Goal: Information Seeking & Learning: Learn about a topic

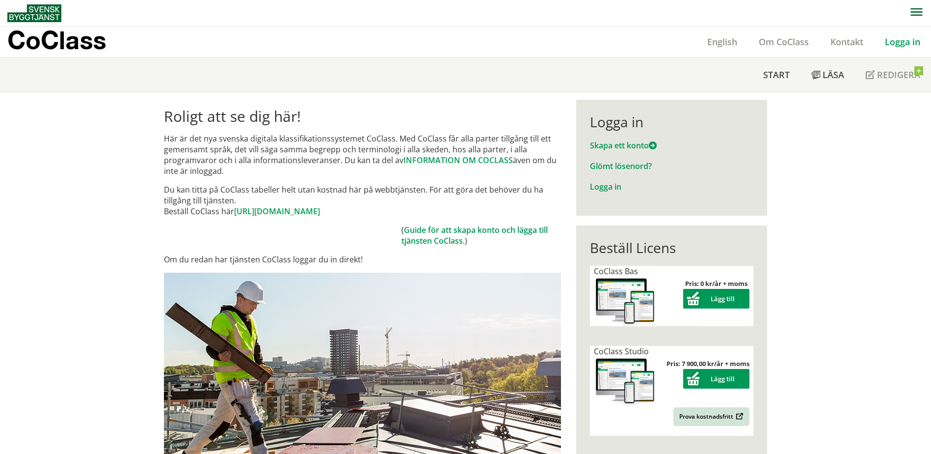
click at [908, 46] on link "Logga in" at bounding box center [902, 42] width 57 height 12
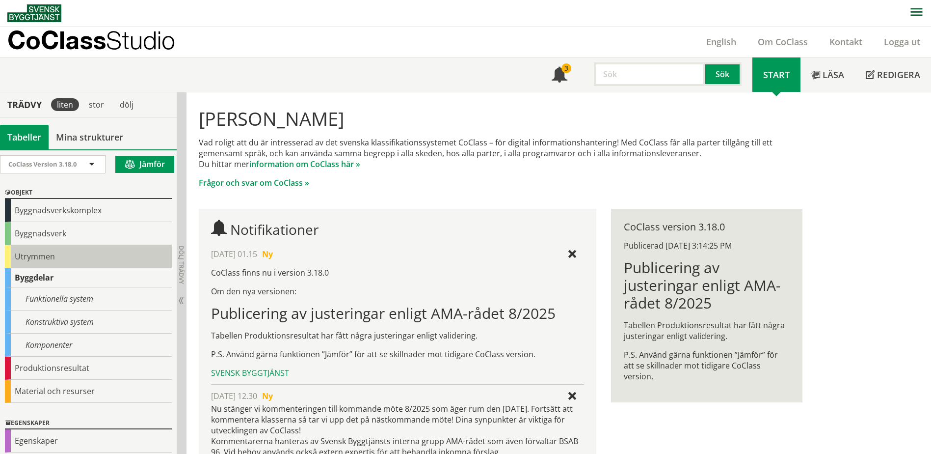
scroll to position [55, 0]
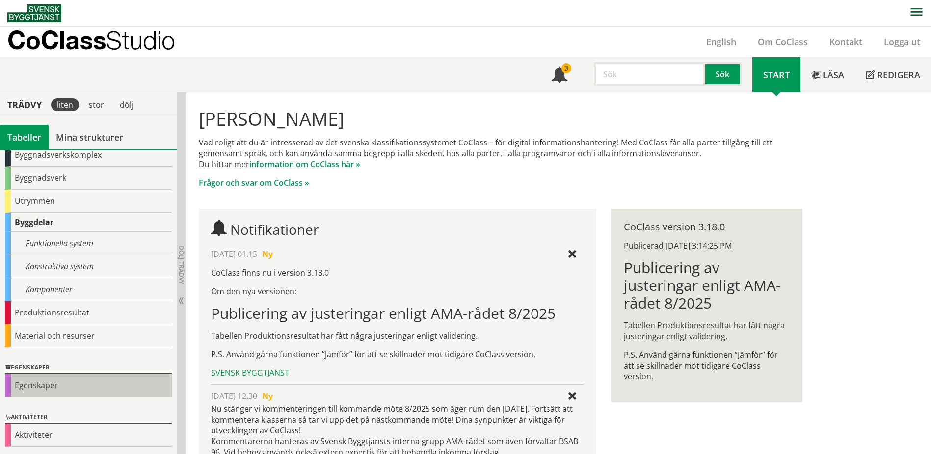
click at [29, 389] on div "Egenskaper" at bounding box center [88, 385] width 167 height 23
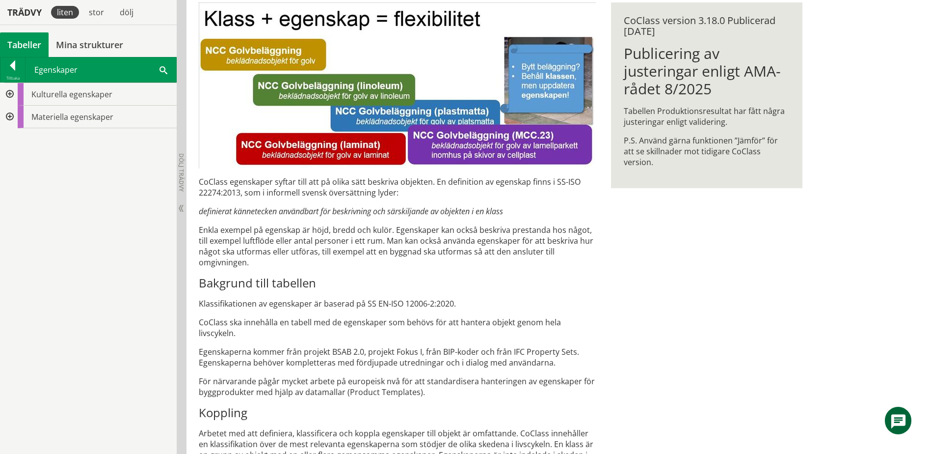
scroll to position [196, 0]
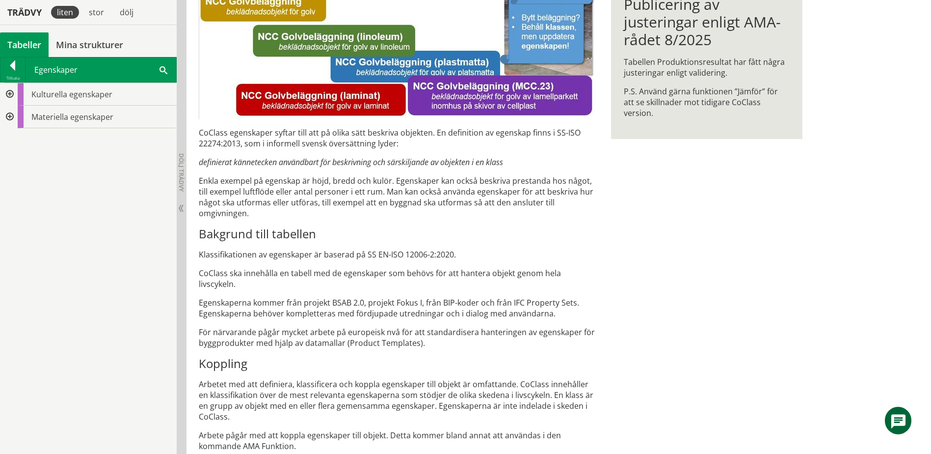
drag, startPoint x: 199, startPoint y: 253, endPoint x: 315, endPoint y: 256, distance: 115.9
click at [315, 256] on p "Klassifikationen av egenskaper är baserad på SS EN-ISO 12006-2:2020." at bounding box center [397, 254] width 397 height 11
click at [11, 94] on div at bounding box center [9, 94] width 18 height 23
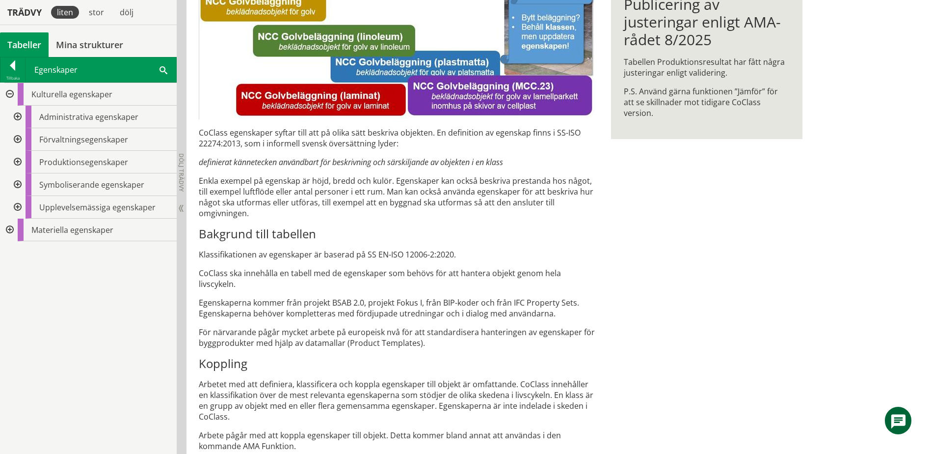
click at [8, 89] on div at bounding box center [9, 94] width 18 height 23
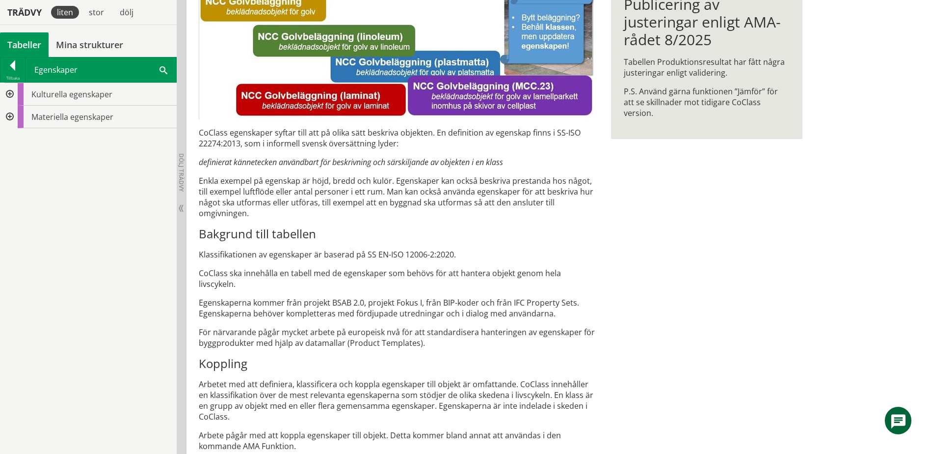
click at [8, 96] on div at bounding box center [9, 94] width 18 height 23
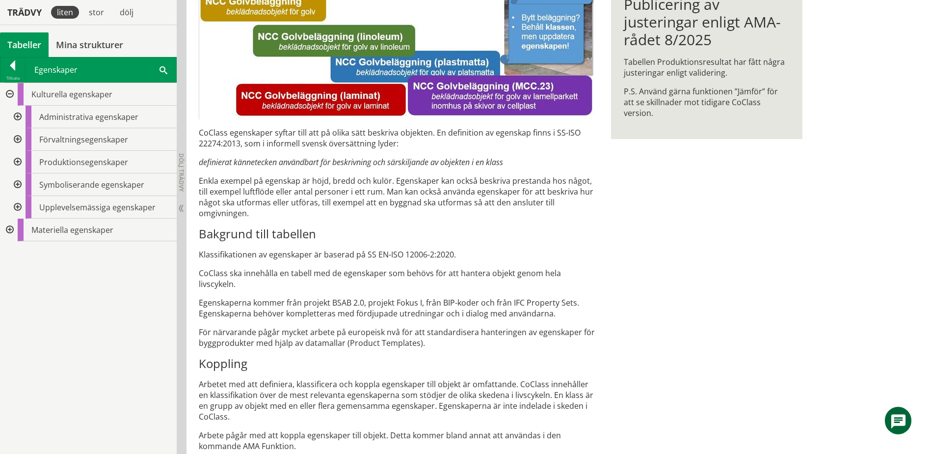
click at [8, 96] on div at bounding box center [9, 94] width 18 height 23
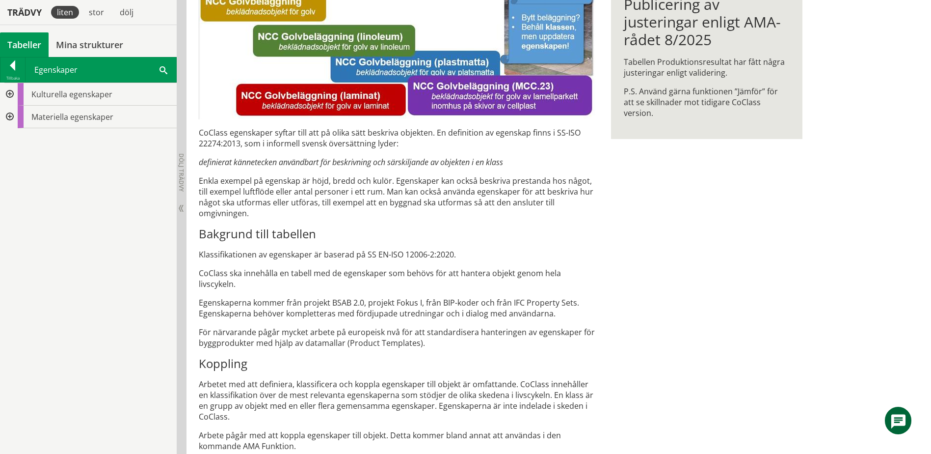
click at [162, 66] on span at bounding box center [164, 69] width 8 height 10
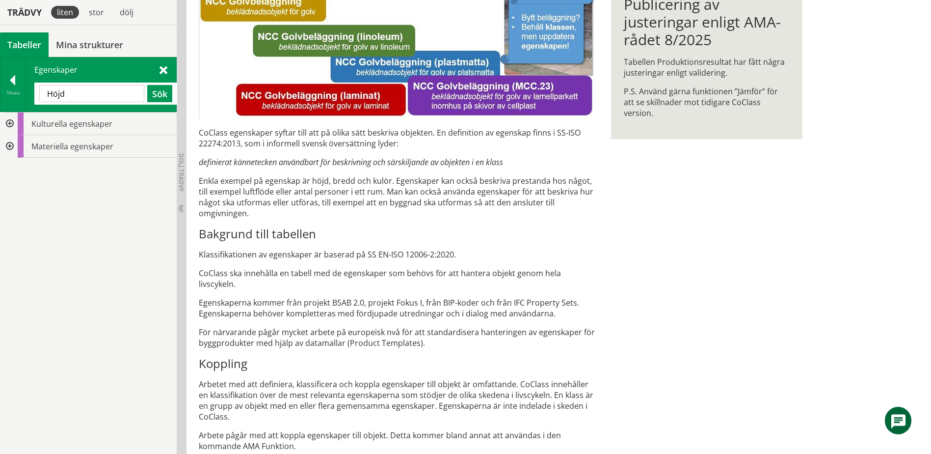
type input "Höjd"
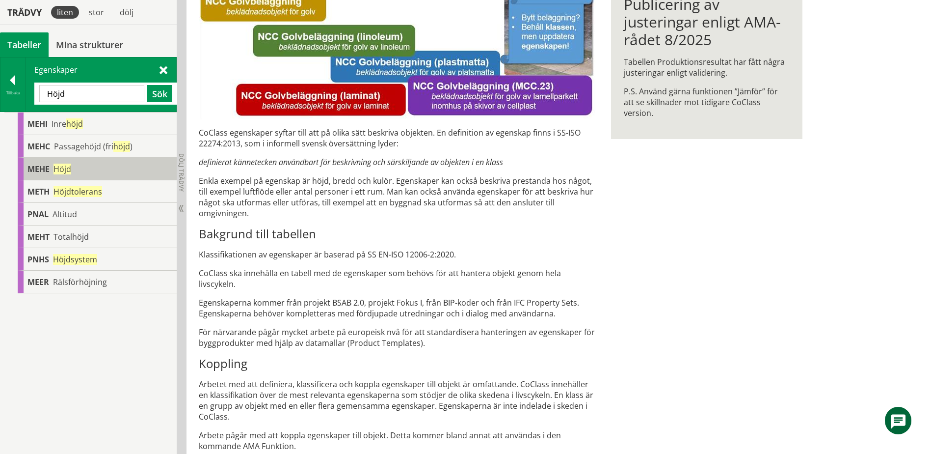
click at [50, 164] on div "MEHE Höjd" at bounding box center [97, 169] width 159 height 23
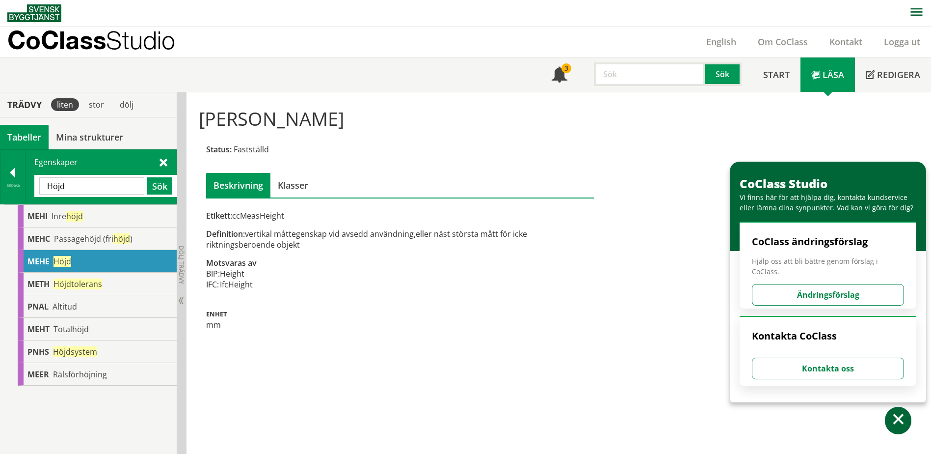
scroll to position [0, 0]
drag, startPoint x: 286, startPoint y: 217, endPoint x: 239, endPoint y: 217, distance: 47.1
click at [239, 217] on div "Etikett: ccMeasHeight" at bounding box center [400, 215] width 388 height 11
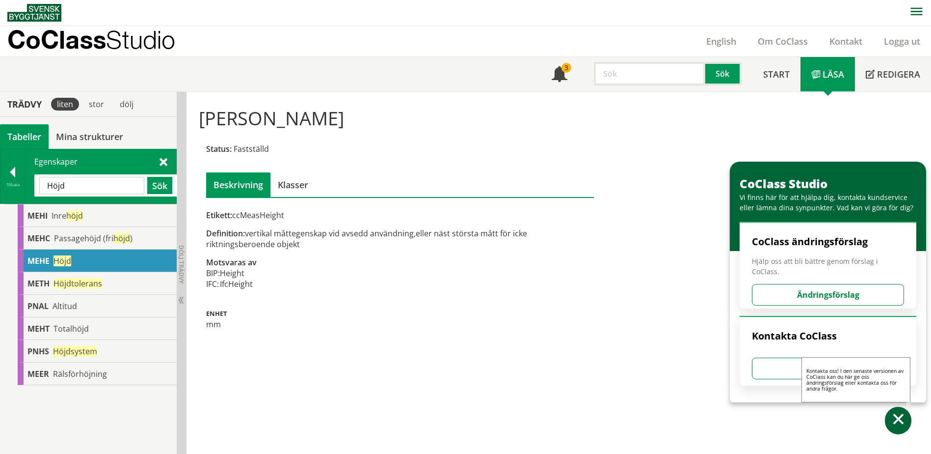
click at [898, 423] on span at bounding box center [899, 420] width 14 height 14
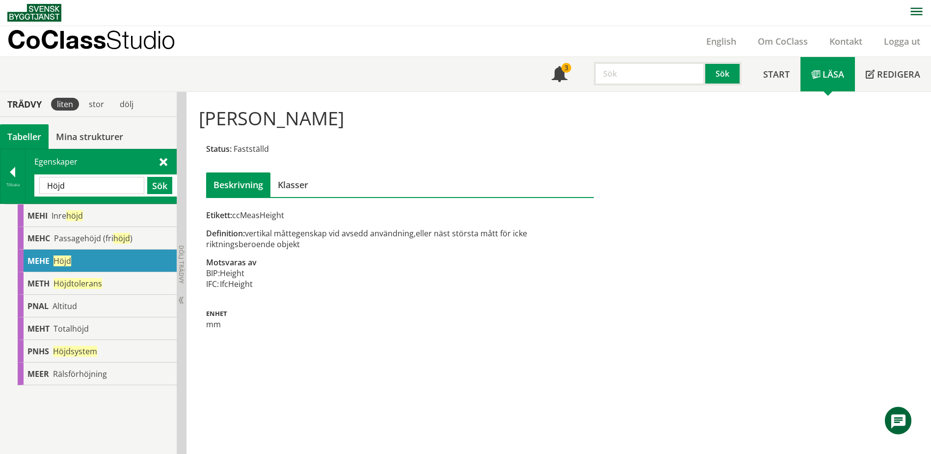
click at [74, 259] on div "MEHE Höjd" at bounding box center [97, 260] width 159 height 23
drag, startPoint x: 255, startPoint y: 285, endPoint x: 228, endPoint y: 285, distance: 27.5
click at [228, 285] on div "Etikett: ccMeasHeight Definition: vertikal måttegenskap vid avsedd användning,e…" at bounding box center [400, 270] width 388 height 120
click at [259, 212] on div "Etikett: ccMeasHeight" at bounding box center [400, 215] width 388 height 11
click at [95, 183] on input "Höjd" at bounding box center [91, 185] width 105 height 17
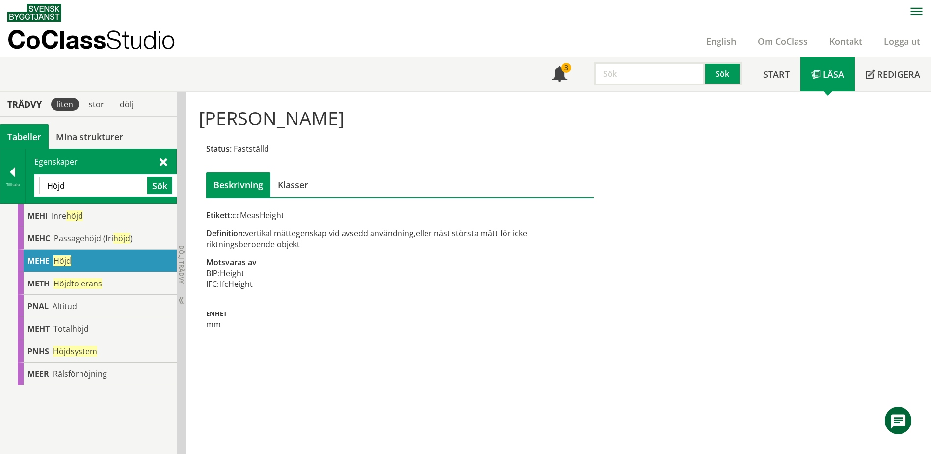
click at [95, 183] on input "Höjd" at bounding box center [91, 185] width 105 height 17
click at [100, 278] on span "Höjdtolerans" at bounding box center [78, 283] width 49 height 11
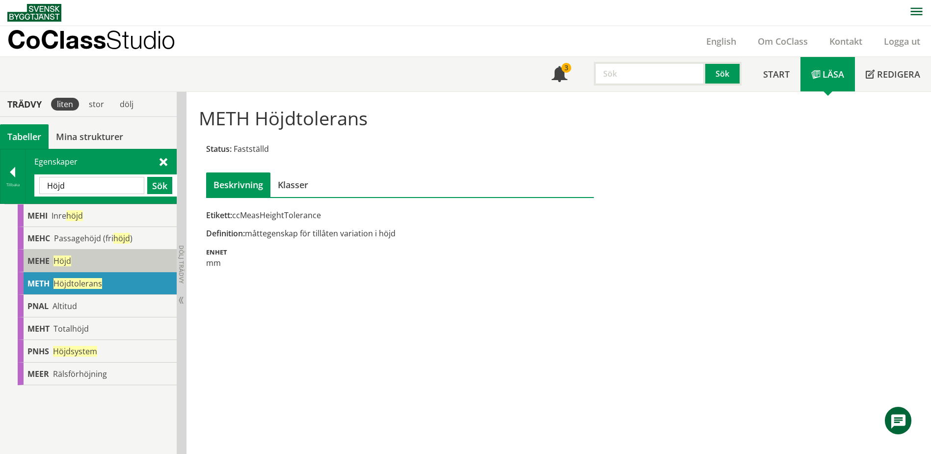
click at [71, 261] on span "Höjd" at bounding box center [63, 260] width 18 height 11
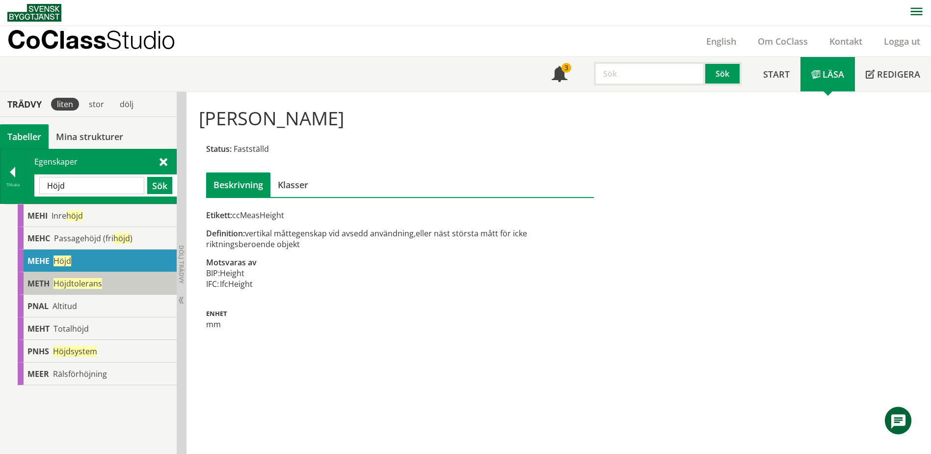
click at [88, 284] on span "Höjdtolerans" at bounding box center [78, 283] width 49 height 11
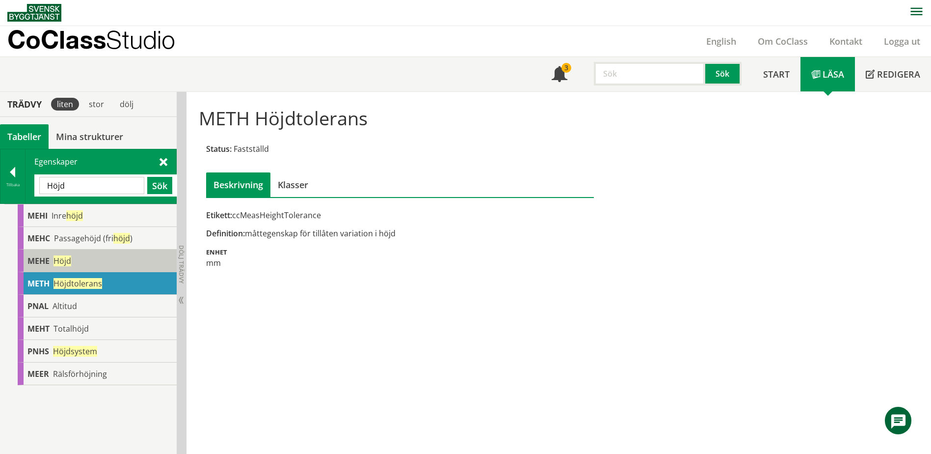
click at [88, 267] on div "MEHE Höjd" at bounding box center [97, 260] width 159 height 23
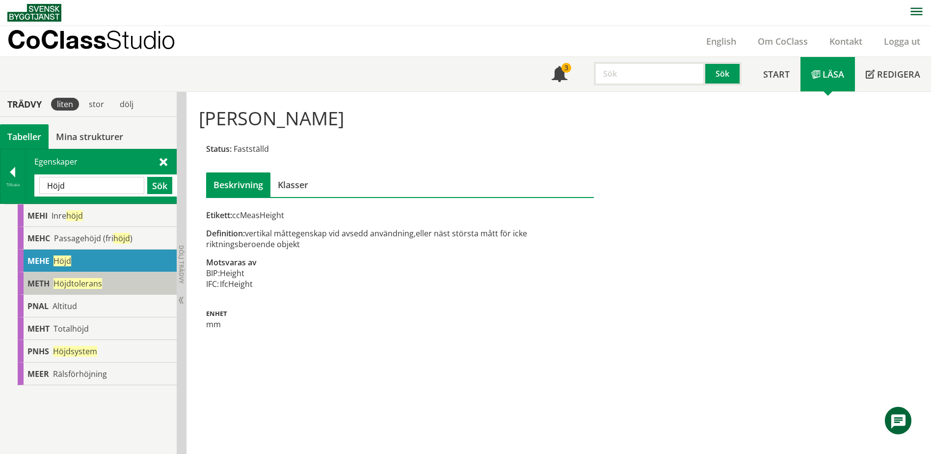
click at [85, 287] on span "Höjdtolerans" at bounding box center [78, 283] width 49 height 11
click at [88, 287] on span "Höjdtolerans" at bounding box center [78, 283] width 49 height 11
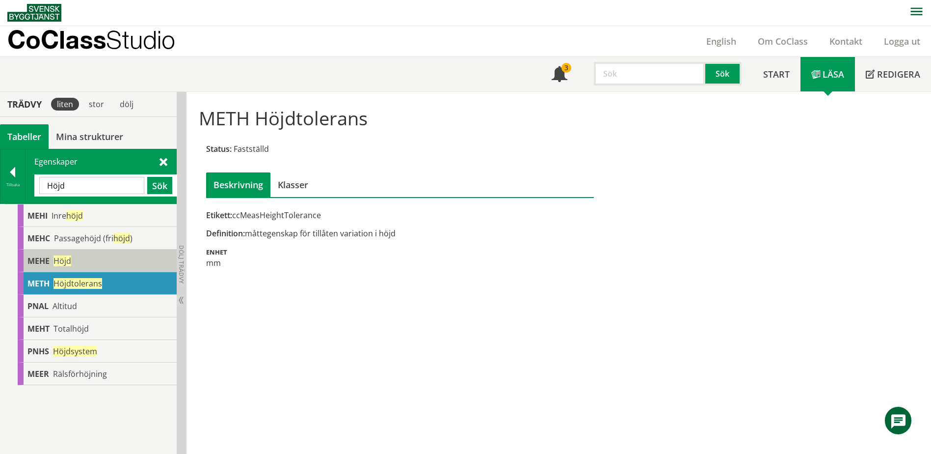
click at [70, 263] on span "Höjd" at bounding box center [63, 260] width 18 height 11
click at [56, 263] on span "Höjd" at bounding box center [63, 260] width 18 height 11
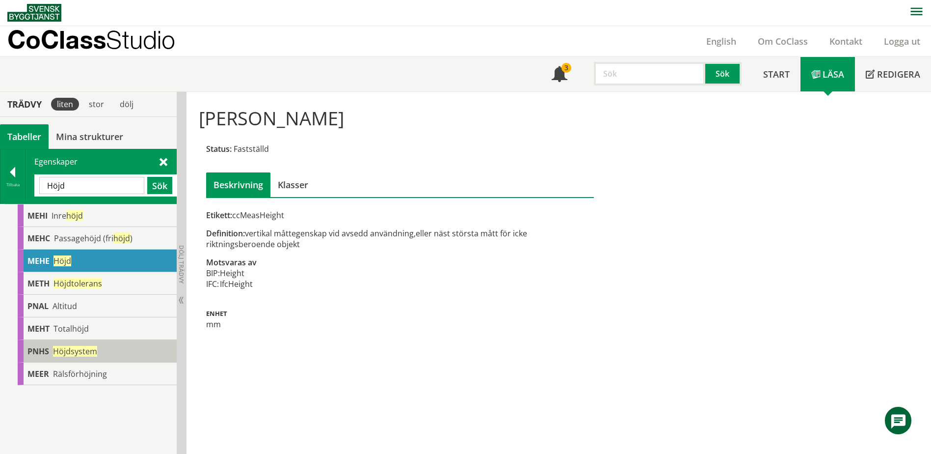
click at [74, 353] on span "Höjdsystem" at bounding box center [75, 351] width 44 height 11
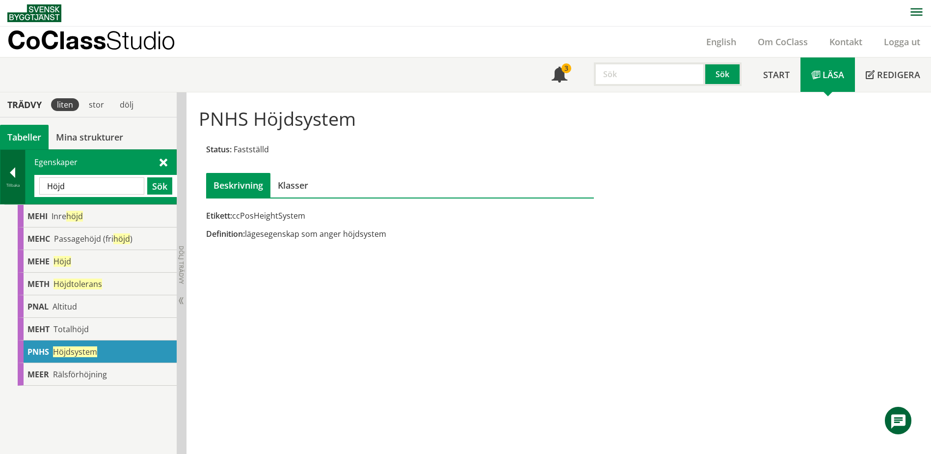
click at [5, 174] on div at bounding box center [12, 174] width 25 height 14
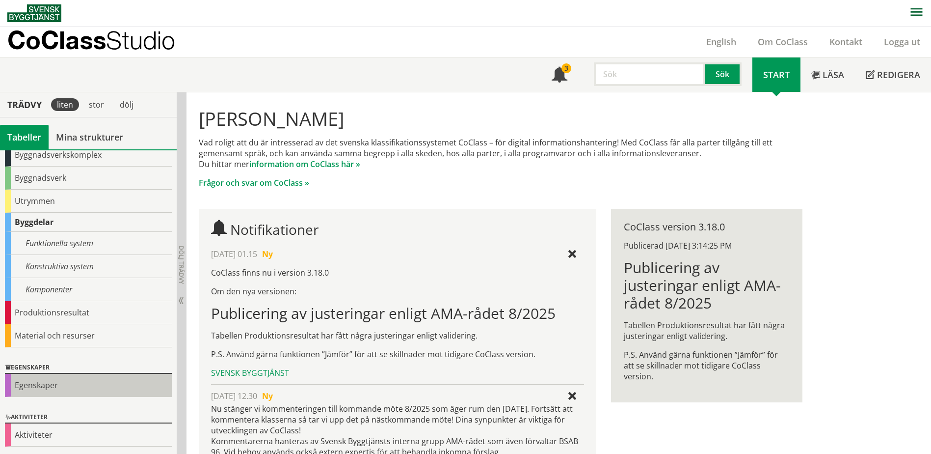
click at [38, 384] on div "Egenskaper" at bounding box center [88, 385] width 167 height 23
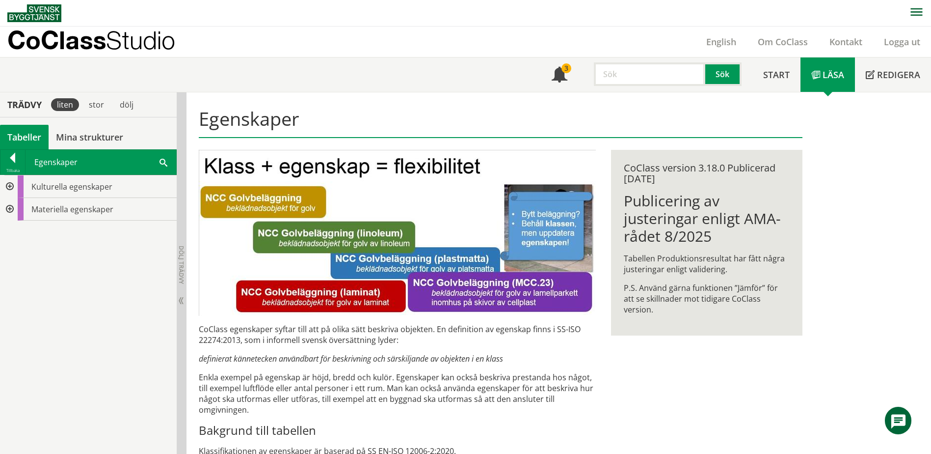
click at [8, 213] on div at bounding box center [9, 209] width 18 height 23
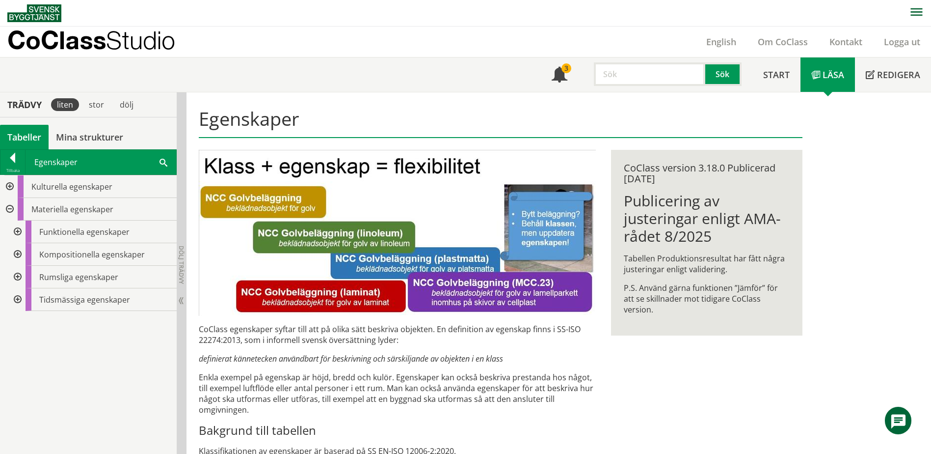
click at [18, 230] on div at bounding box center [17, 231] width 18 height 23
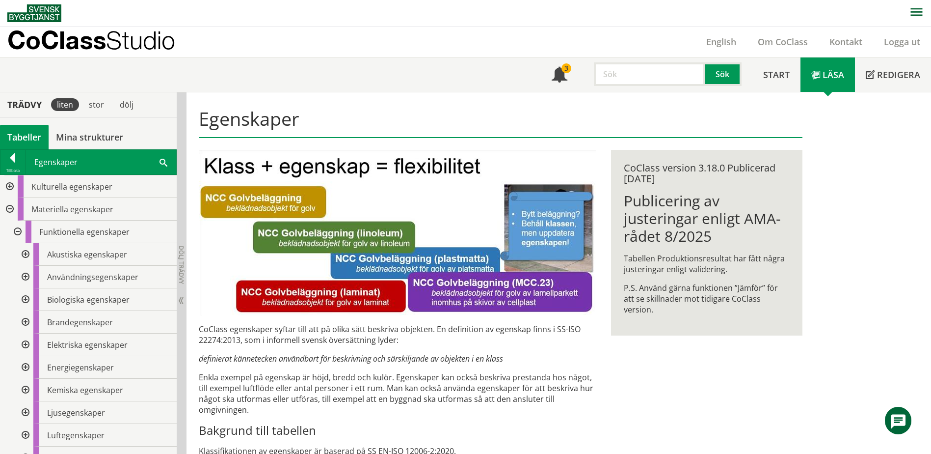
click at [27, 251] on div at bounding box center [25, 254] width 18 height 23
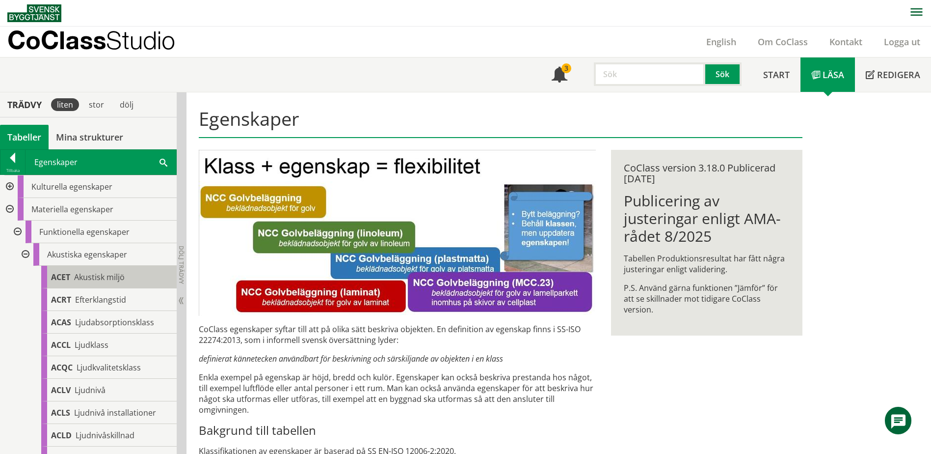
click at [92, 272] on span "Akustisk miljö" at bounding box center [99, 277] width 51 height 11
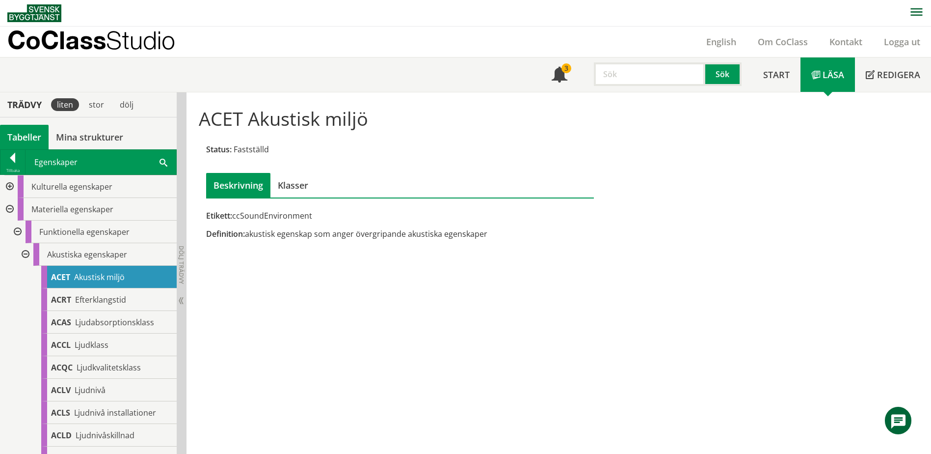
drag, startPoint x: 245, startPoint y: 211, endPoint x: 291, endPoint y: 218, distance: 47.2
click at [291, 218] on div "Etikett: ccSoundEnvironment" at bounding box center [400, 215] width 388 height 11
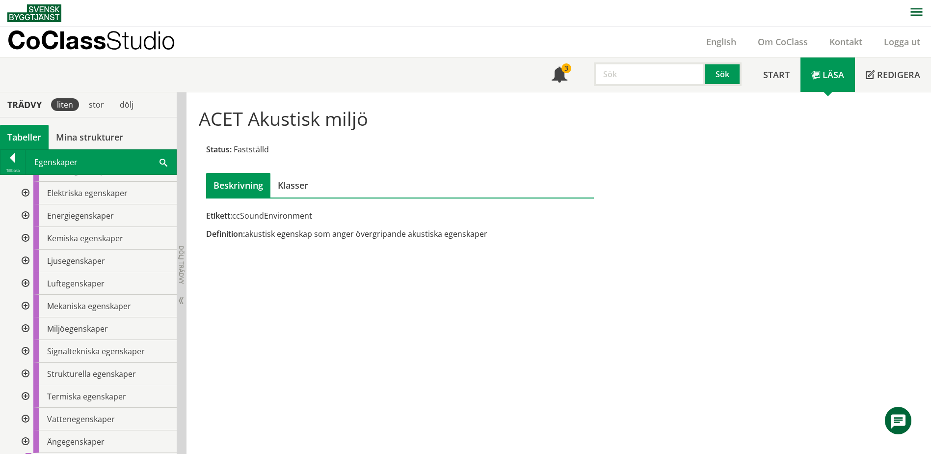
scroll to position [531, 0]
